Goal: Information Seeking & Learning: Learn about a topic

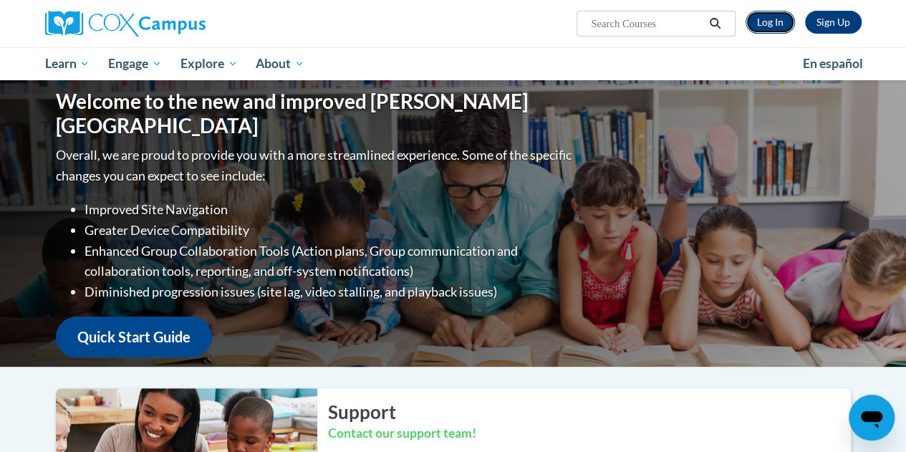
click at [756, 28] on link "Log In" at bounding box center [770, 22] width 49 height 23
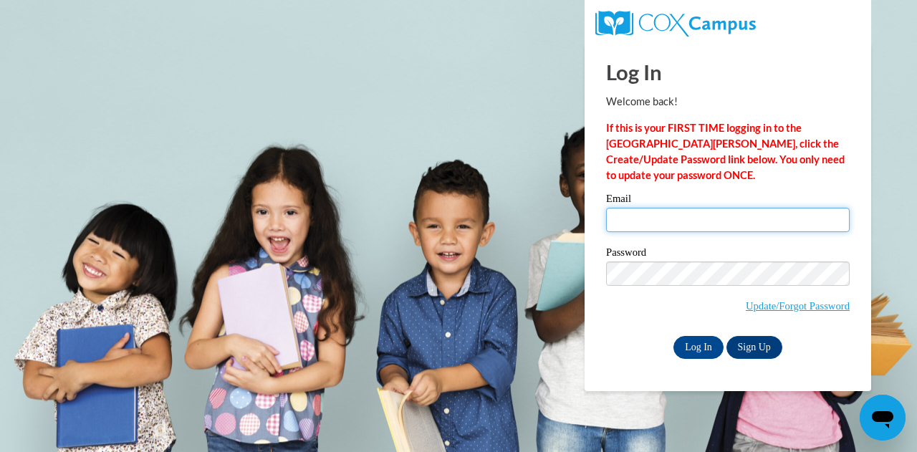
click at [650, 221] on input "Email" at bounding box center [728, 220] width 244 height 24
type input "mgalante@wbsd-schools.org"
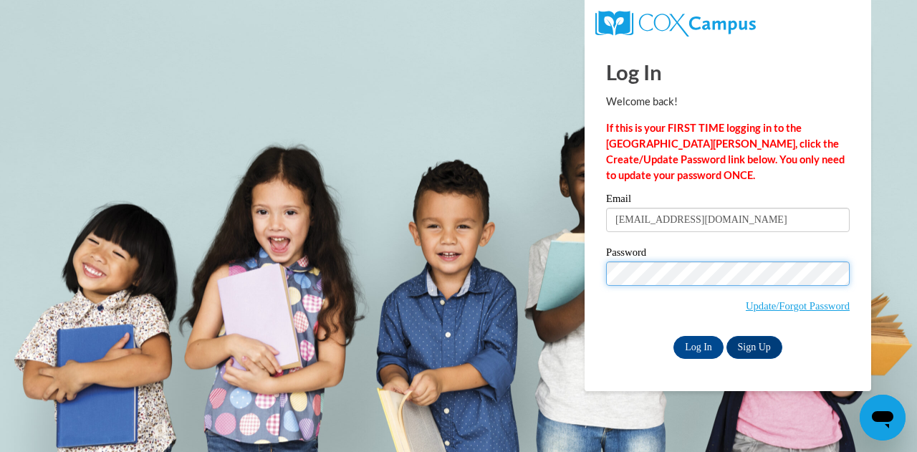
click at [673, 336] on input "Log In" at bounding box center [698, 347] width 50 height 23
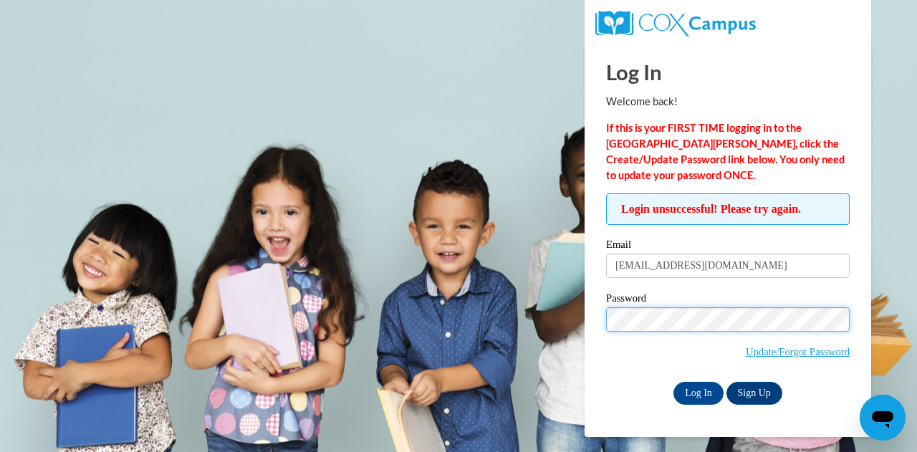
click at [673, 382] on input "Log In" at bounding box center [698, 393] width 50 height 23
click at [0, 370] on body "Log In Welcome back! If this is your FIRST TIME logging in to the NEW Cox Campu…" at bounding box center [458, 226] width 917 height 452
click at [673, 382] on input "Log In" at bounding box center [698, 393] width 50 height 23
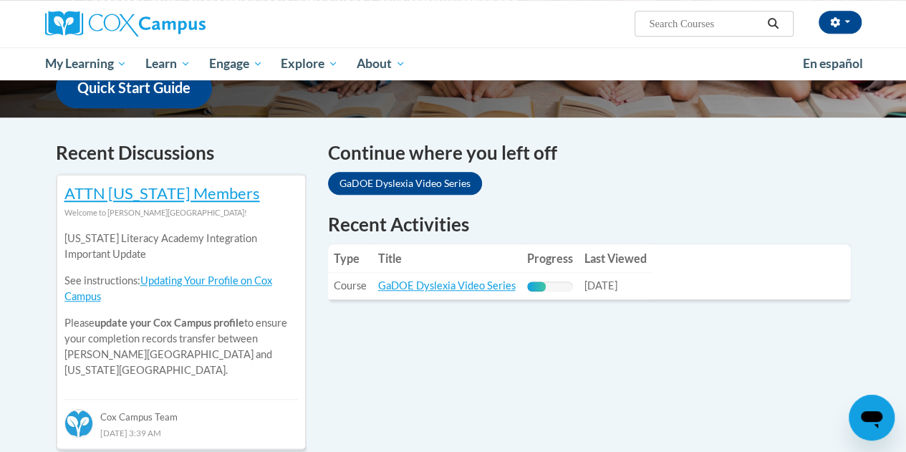
scroll to position [421, 0]
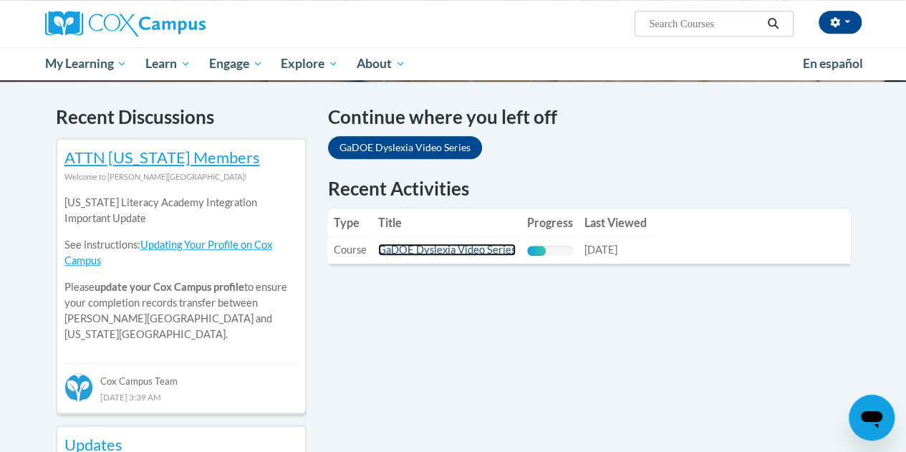
click at [450, 250] on link "GaDOE Dyslexia Video Series" at bounding box center [447, 250] width 138 height 12
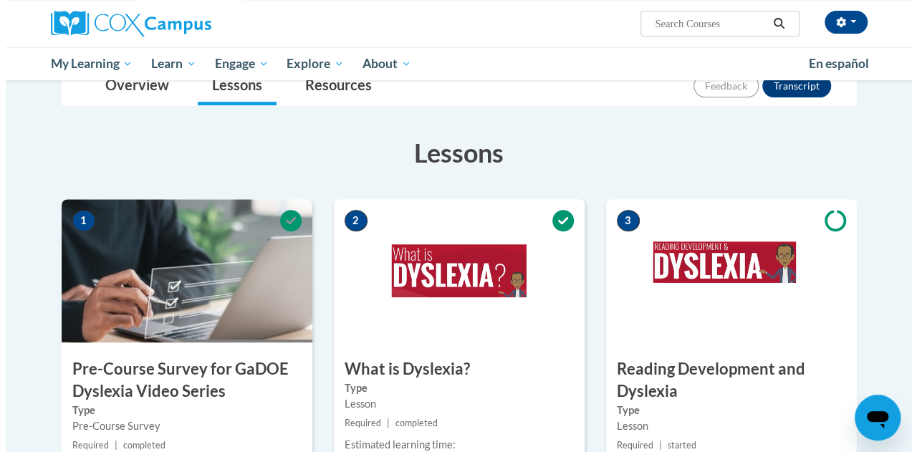
scroll to position [413, 0]
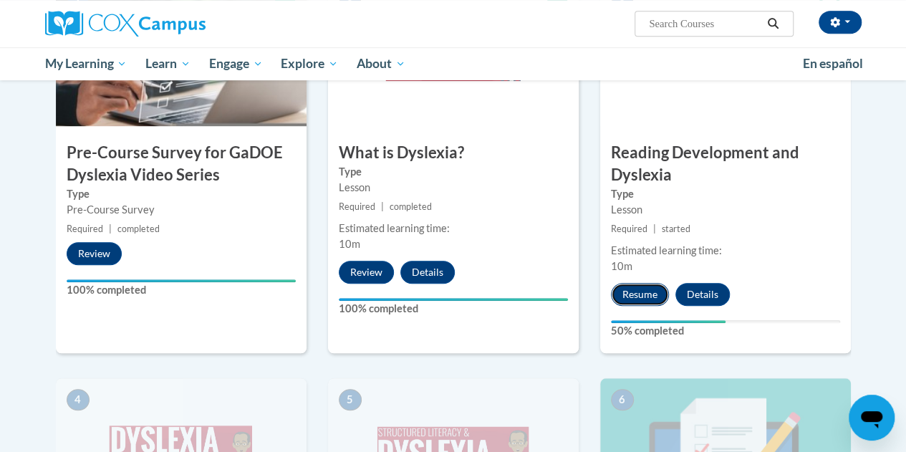
click at [644, 289] on button "Resume" at bounding box center [640, 294] width 58 height 23
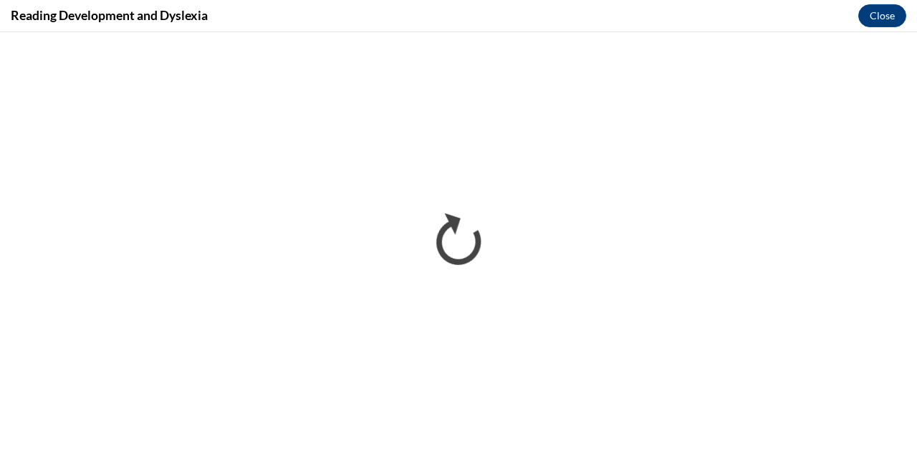
scroll to position [0, 0]
click at [752, 14] on div "Reading Development and Dyslexia Close" at bounding box center [458, 16] width 917 height 32
click at [756, 1] on div "Reading Development and Dyslexia Close" at bounding box center [458, 16] width 917 height 32
click at [748, 21] on div "Reading Development and Dyslexia Close" at bounding box center [458, 16] width 917 height 32
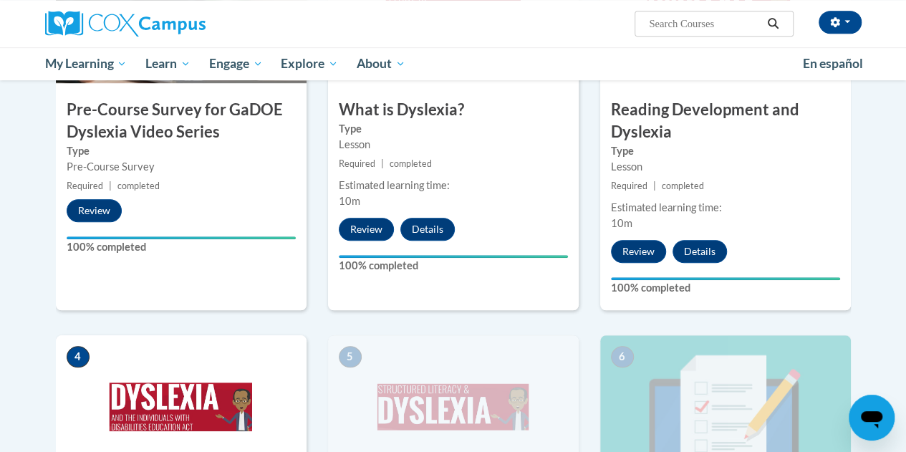
scroll to position [461, 0]
